Goal: Task Accomplishment & Management: Use online tool/utility

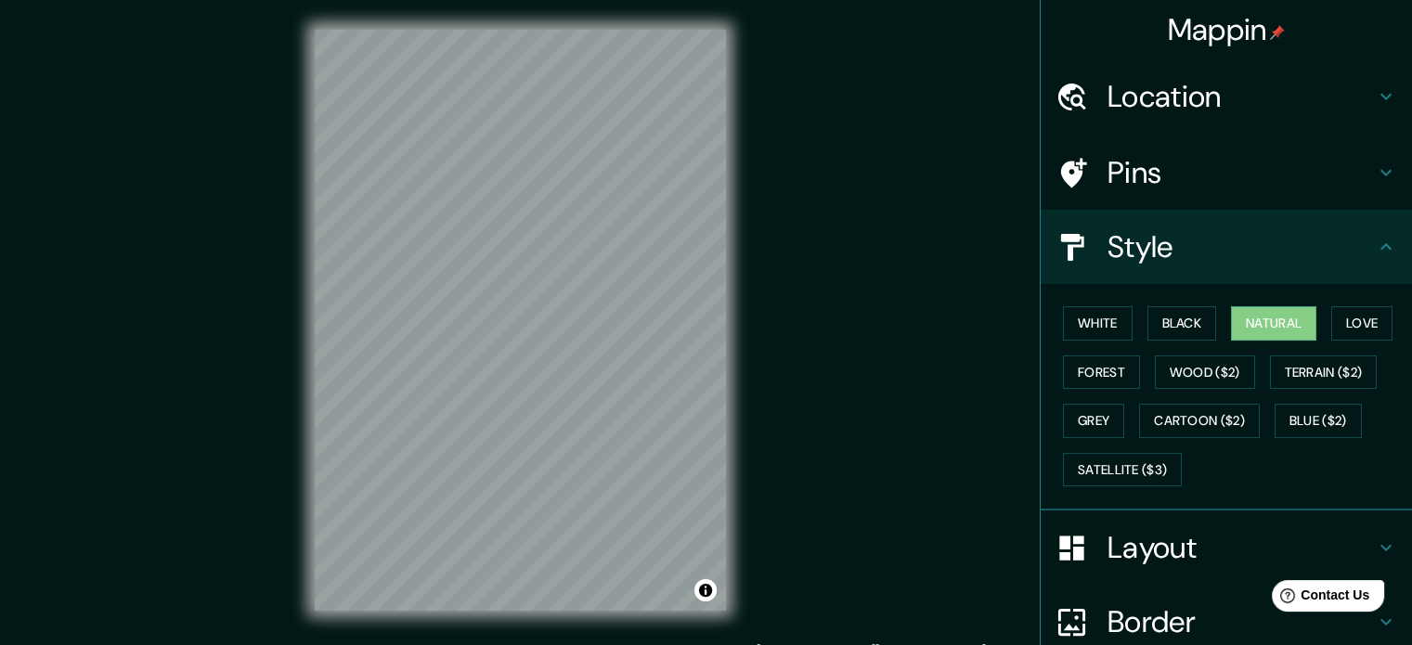
scroll to position [20, 0]
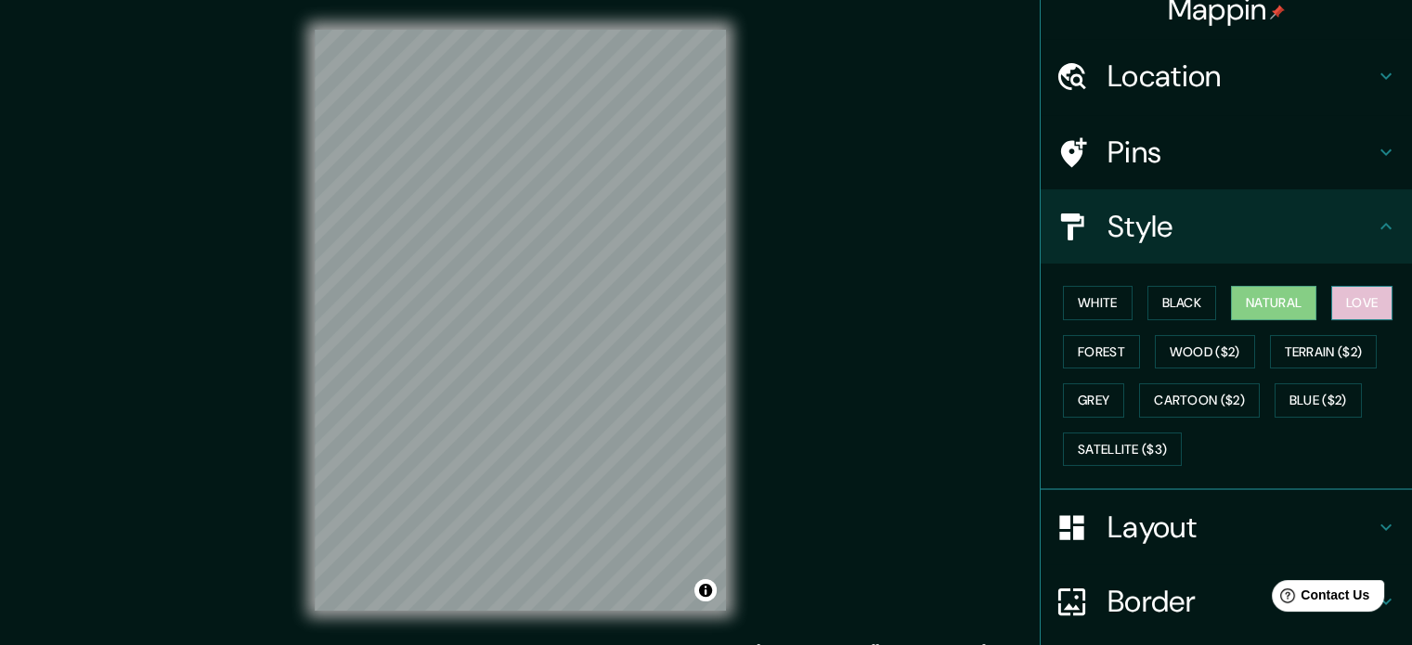
click at [1357, 296] on button "Love" at bounding box center [1361, 303] width 61 height 34
click at [1090, 282] on div "White Black Natural Love Forest Wood ($2) Terrain ($2) Grey Cartoon ($2) Blue (…" at bounding box center [1234, 376] width 357 height 195
click at [1082, 300] on button "White" at bounding box center [1098, 303] width 70 height 34
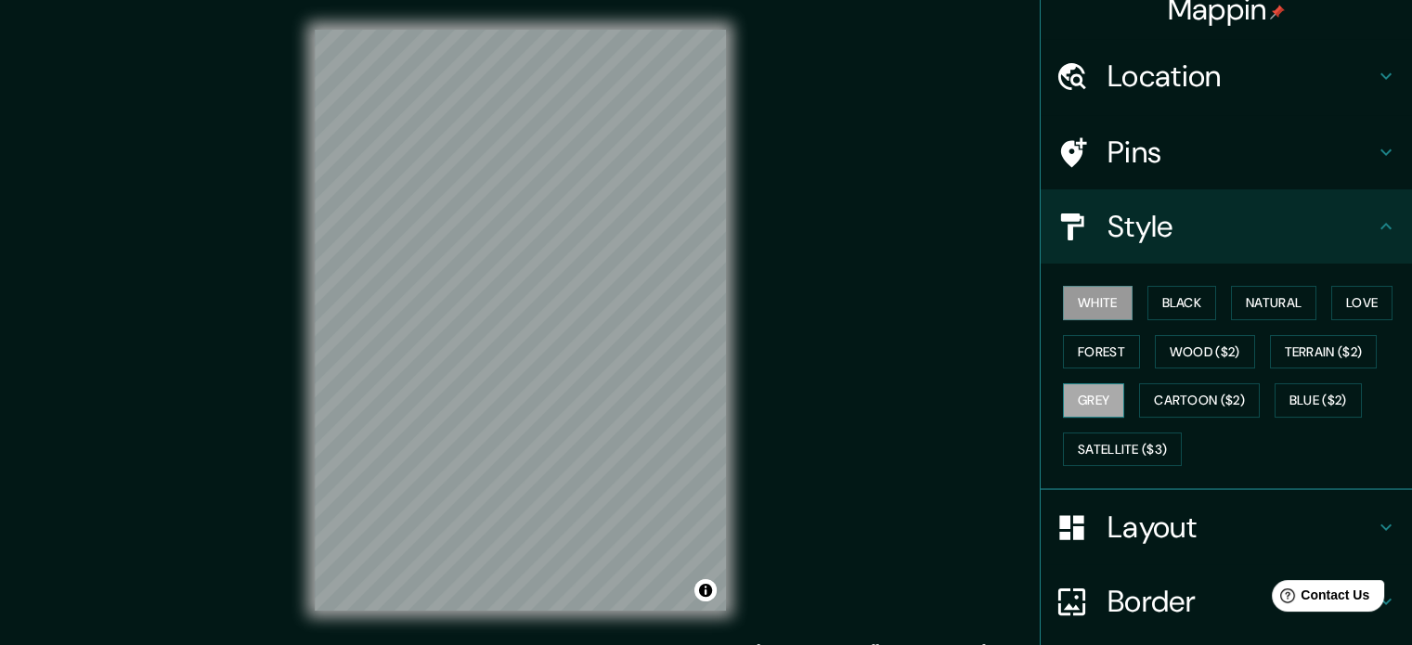
click at [1073, 393] on button "Grey" at bounding box center [1093, 400] width 61 height 34
click at [1091, 304] on button "White" at bounding box center [1098, 303] width 70 height 34
click at [1063, 397] on button "Grey" at bounding box center [1093, 400] width 61 height 34
click at [1162, 300] on button "Black" at bounding box center [1183, 303] width 70 height 34
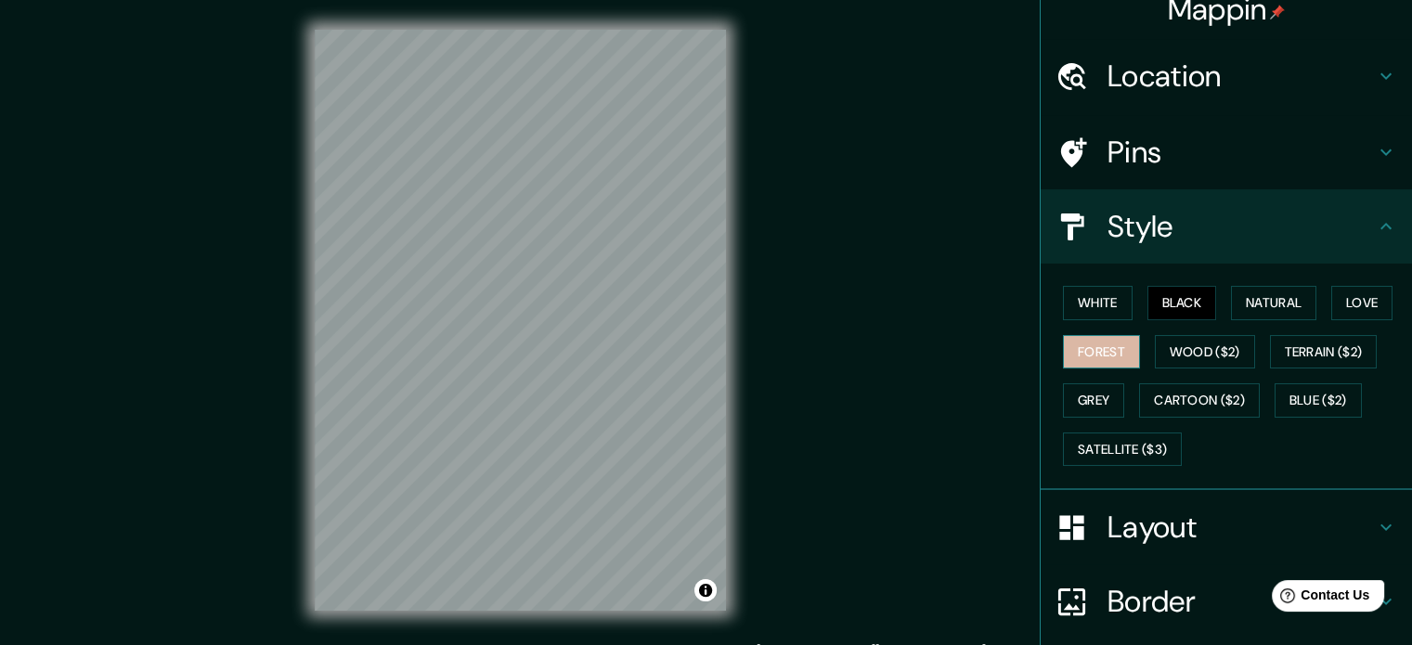
click at [1105, 348] on button "Forest" at bounding box center [1101, 352] width 77 height 34
click at [1141, 385] on button "Cartoon ($2)" at bounding box center [1199, 400] width 121 height 34
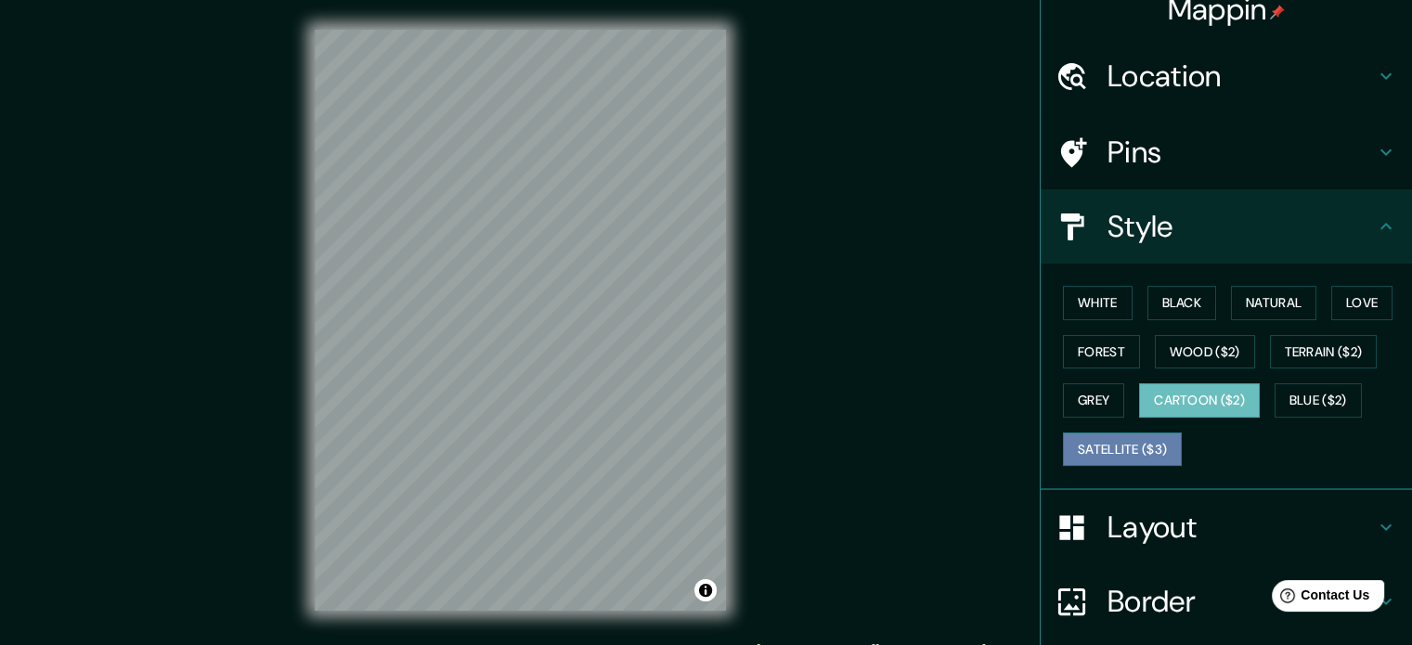
click at [1096, 435] on button "Satellite ($3)" at bounding box center [1122, 450] width 119 height 34
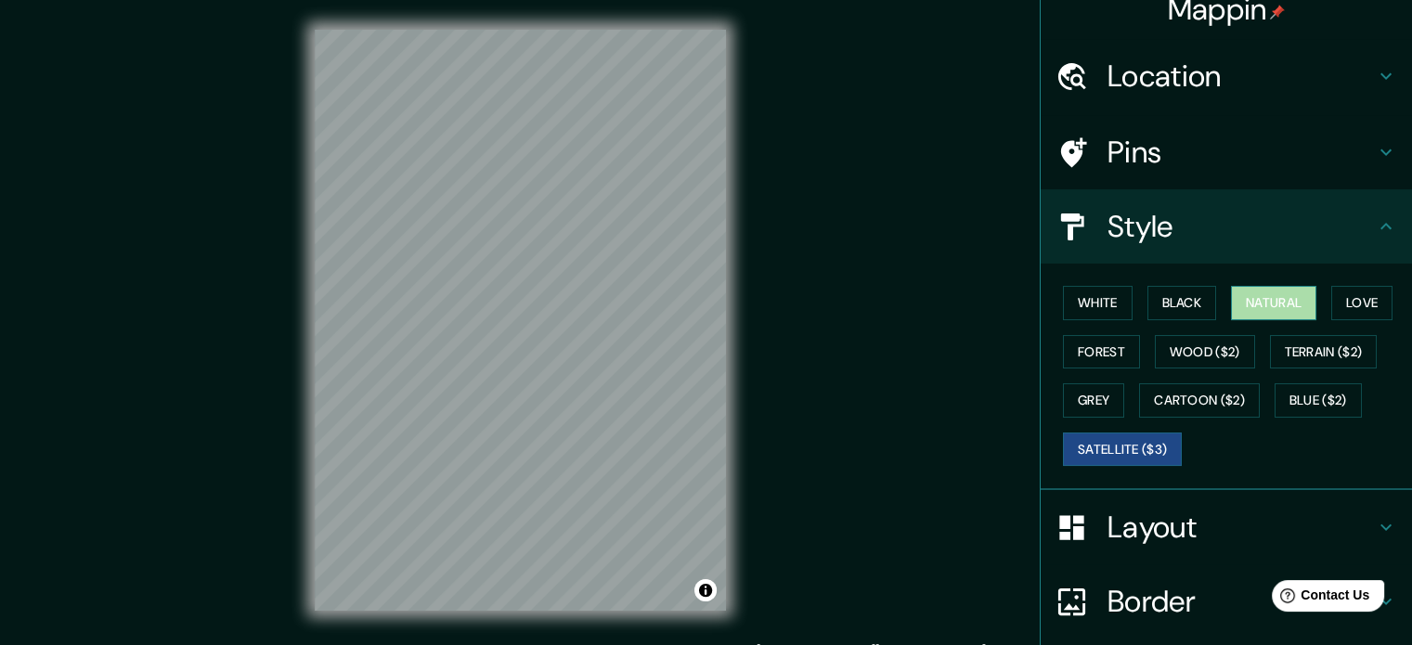
click at [1231, 296] on button "Natural" at bounding box center [1273, 303] width 85 height 34
click at [1337, 297] on button "Love" at bounding box center [1361, 303] width 61 height 34
click at [1253, 301] on button "Natural" at bounding box center [1273, 303] width 85 height 34
